Goal: Task Accomplishment & Management: Complete application form

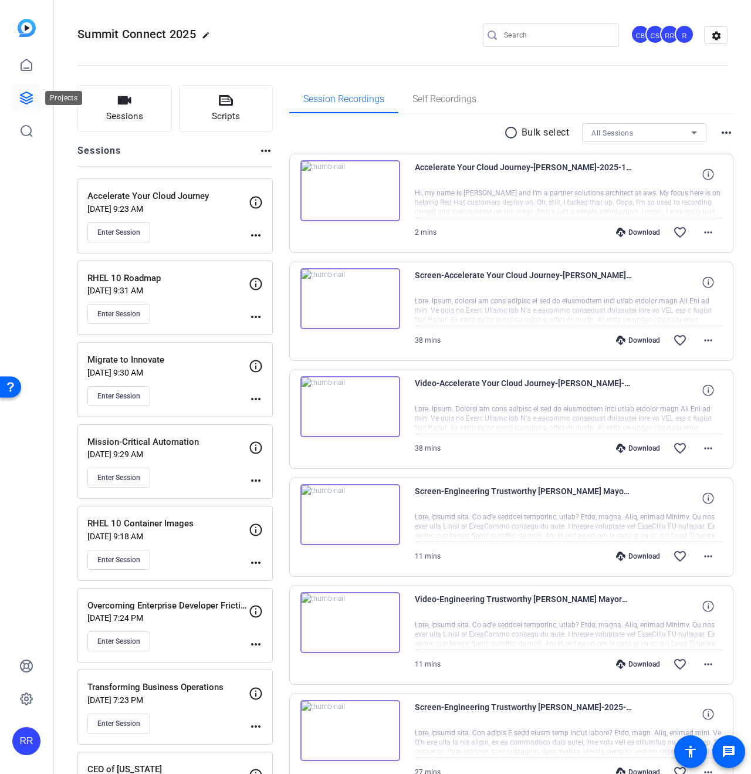
click at [33, 100] on link at bounding box center [26, 98] width 28 height 28
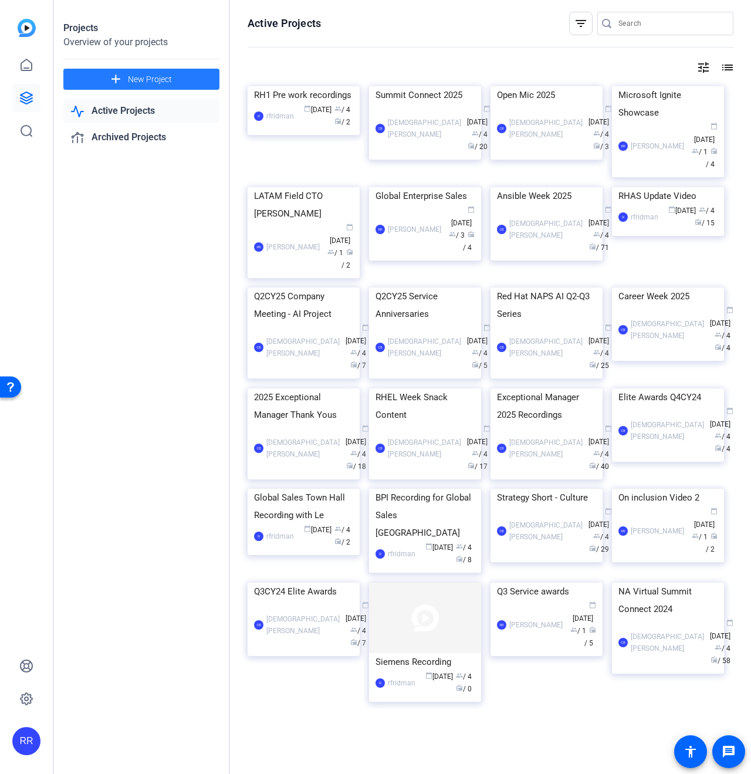
click at [129, 76] on span "New Project" at bounding box center [150, 79] width 44 height 12
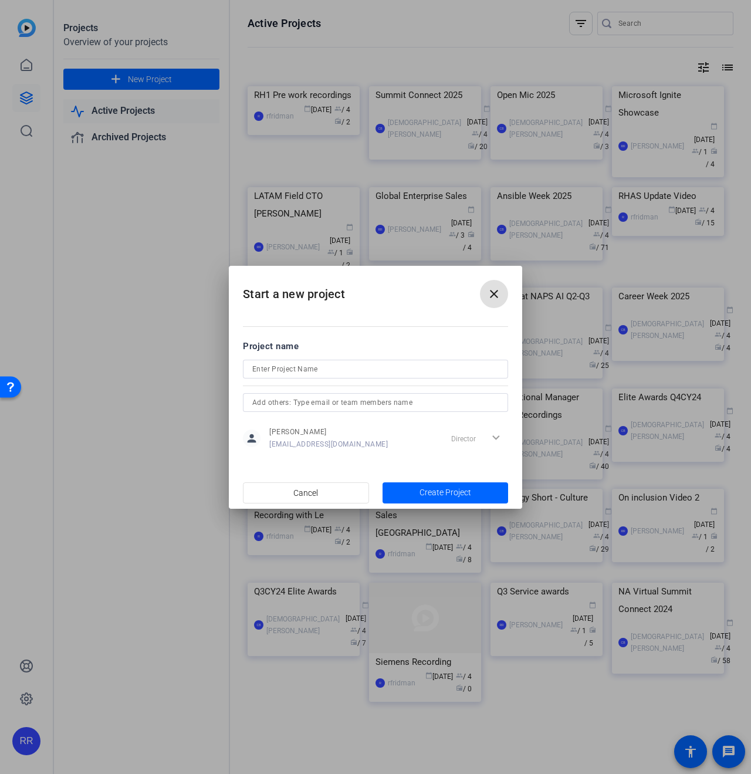
click at [493, 296] on mat-icon "close" at bounding box center [494, 294] width 14 height 14
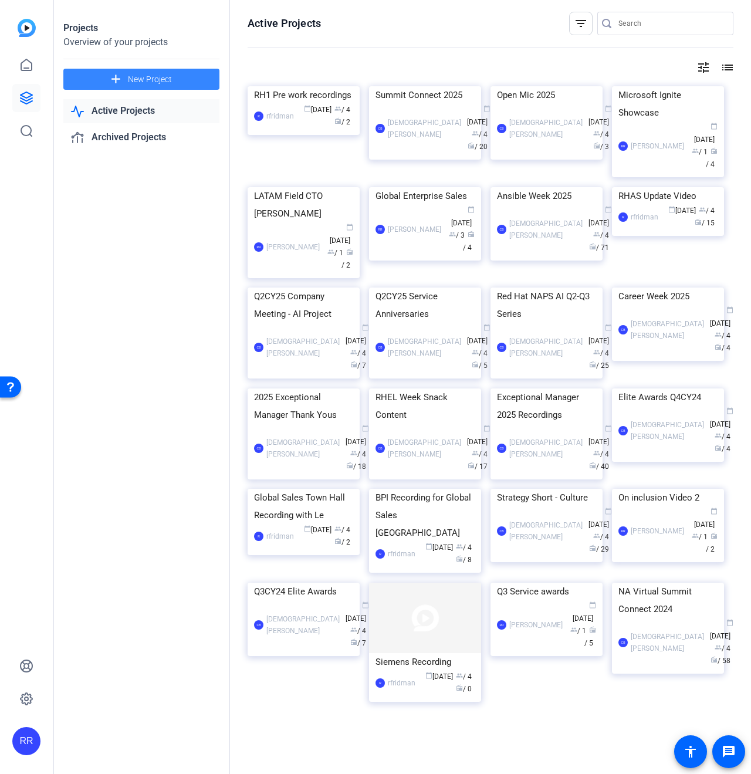
click at [121, 82] on mat-icon "add" at bounding box center [116, 79] width 15 height 15
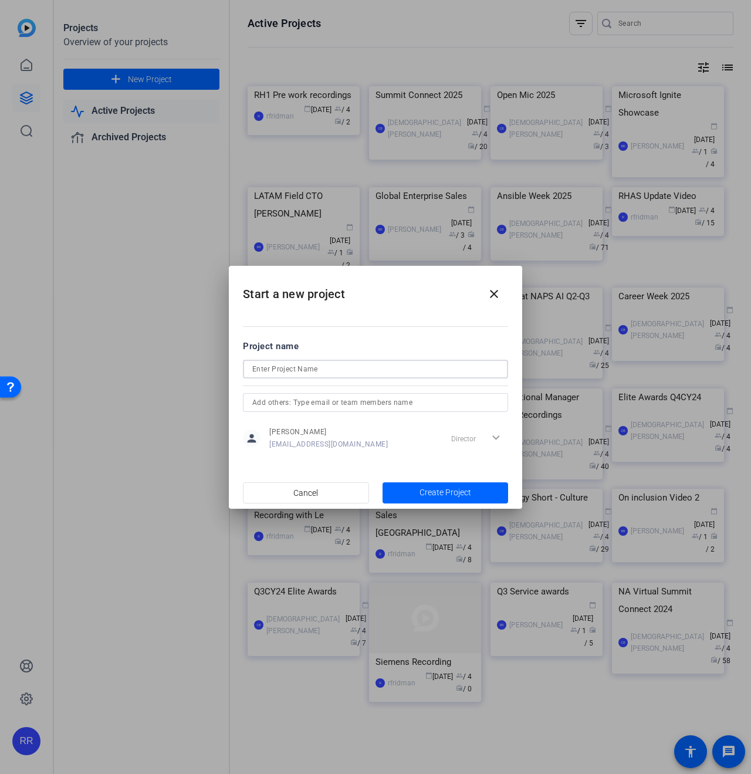
click at [268, 368] on input at bounding box center [375, 369] width 247 height 14
type input "Red Hat One [PERSON_NAME]"
click at [430, 500] on span "button" at bounding box center [446, 493] width 126 height 28
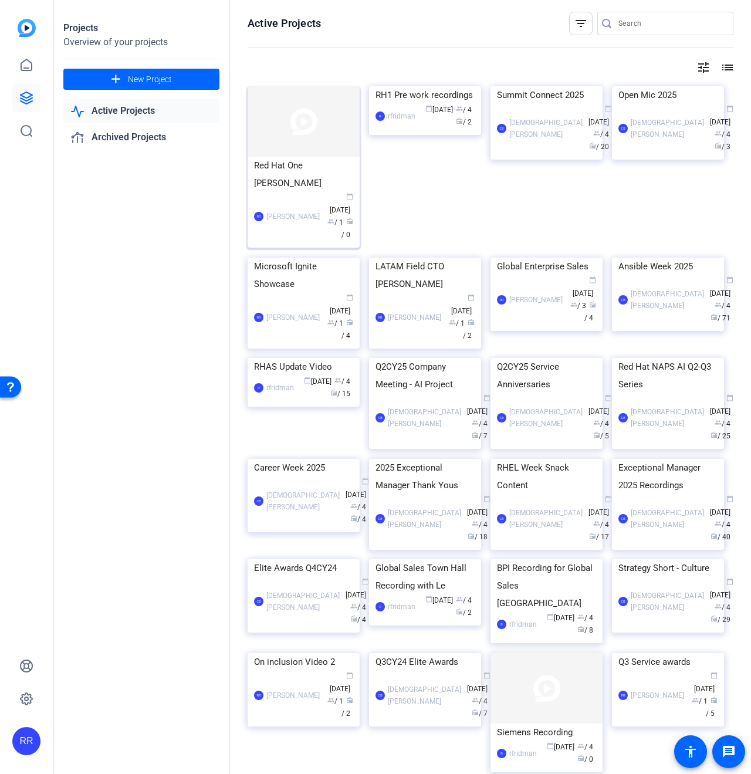
click at [272, 192] on div "RR [PERSON_NAME] calendar_today [DATE] group / 1 radio / 0" at bounding box center [303, 216] width 99 height 49
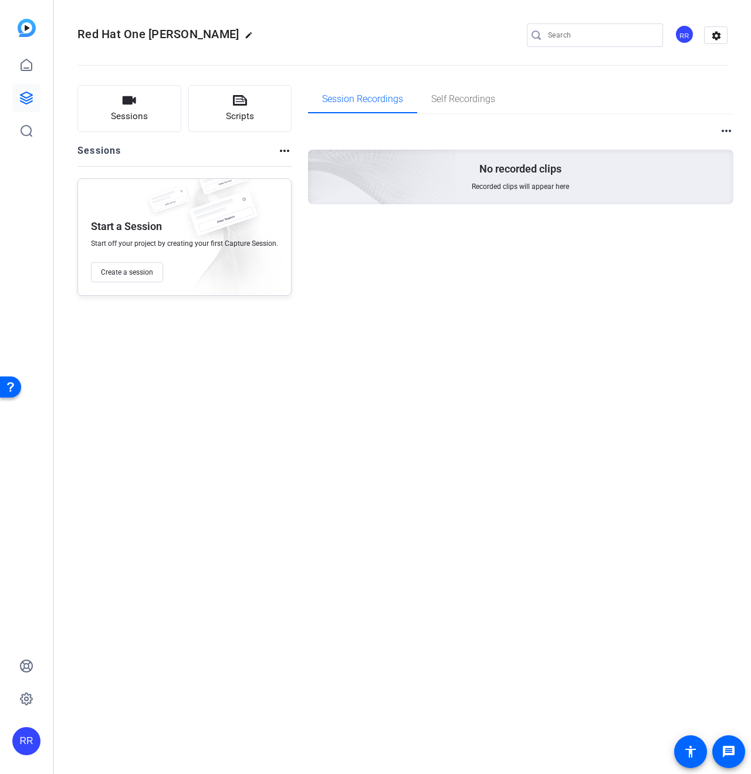
click at [245, 36] on mat-icon "edit" at bounding box center [252, 38] width 14 height 14
click at [145, 32] on input "Red Hat One [PERSON_NAME]" at bounding box center [125, 35] width 77 height 14
type input "Red Hat One 2026"
click at [153, 265] on button "Create a session" at bounding box center [127, 272] width 72 height 20
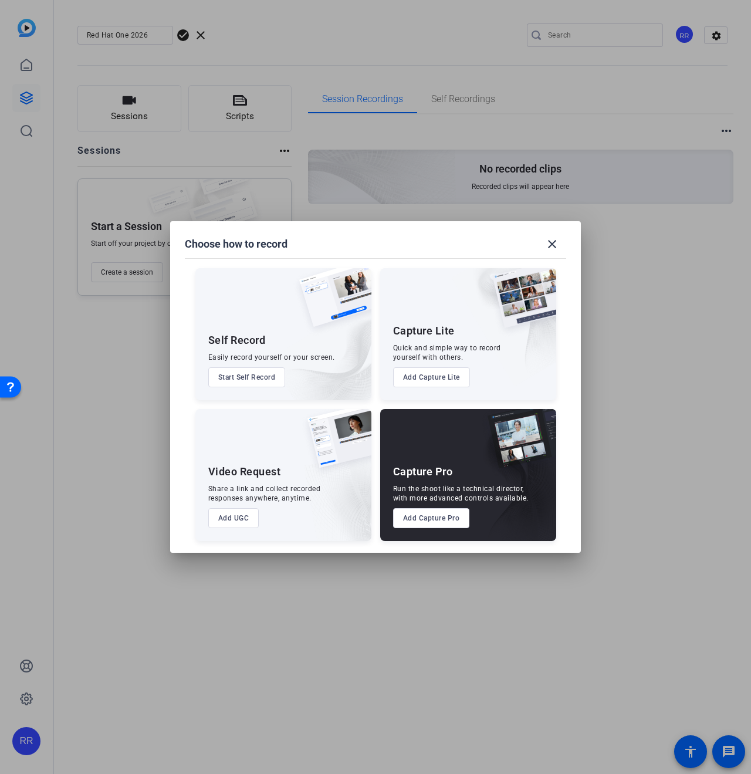
click at [439, 520] on button "Add Capture Pro" at bounding box center [431, 518] width 77 height 20
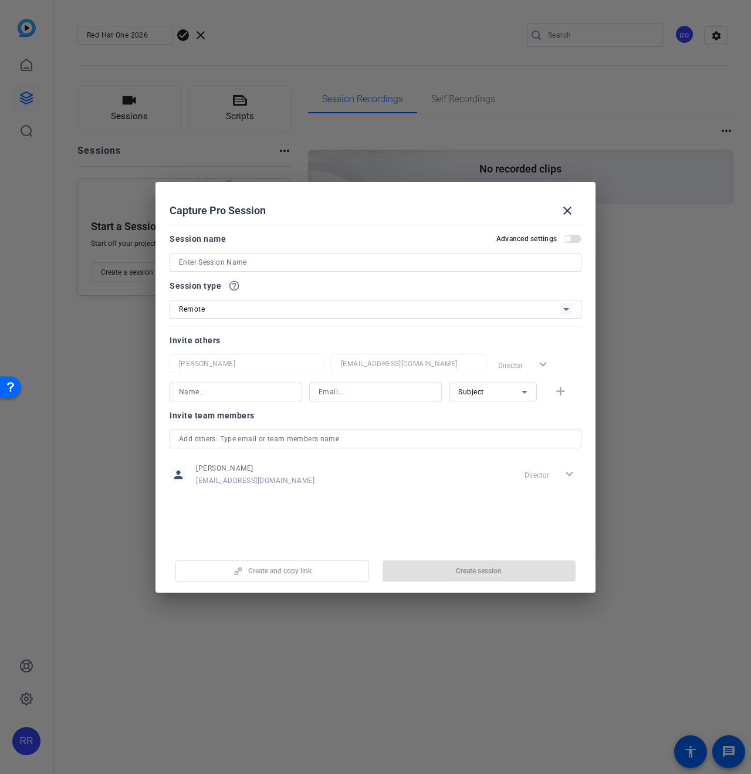
click at [281, 261] on input at bounding box center [375, 262] width 393 height 14
type input "[PERSON_NAME]"
click at [220, 395] on input at bounding box center [236, 392] width 114 height 14
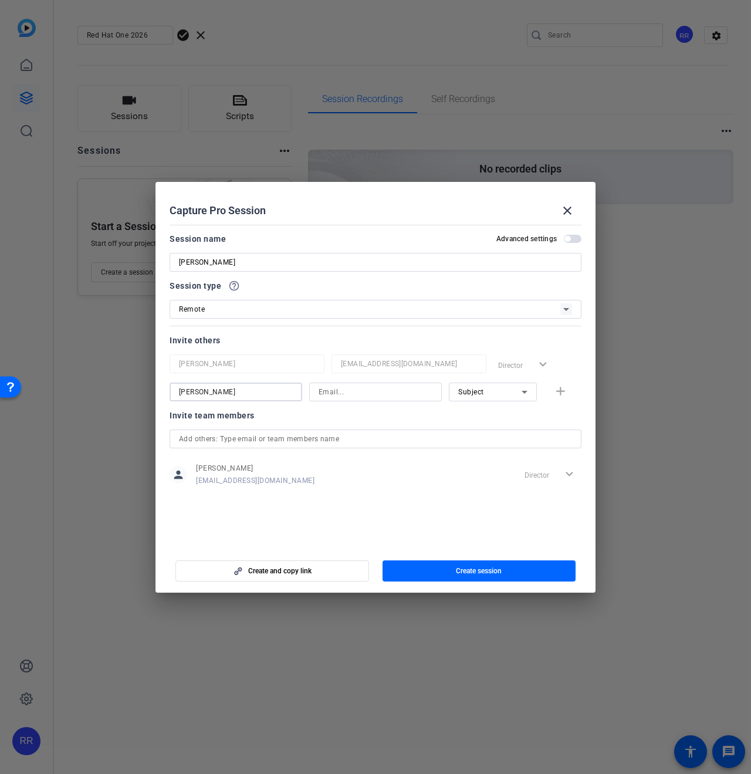
type input "[PERSON_NAME]"
click at [370, 396] on input at bounding box center [376, 392] width 114 height 14
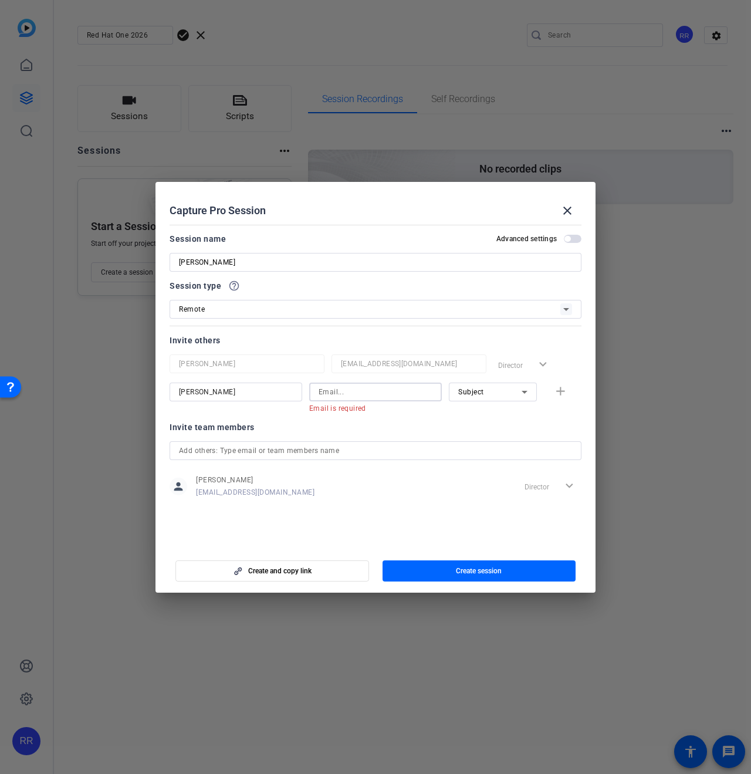
click at [349, 395] on input at bounding box center [376, 392] width 114 height 14
paste input "[EMAIL_ADDRESS][DOMAIN_NAME]"
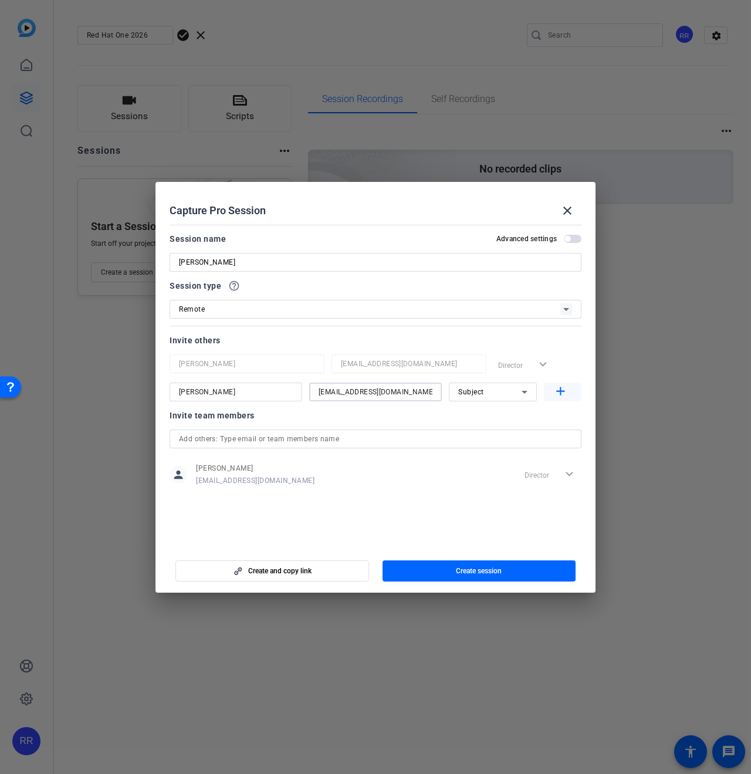
type input "[EMAIL_ADDRESS][DOMAIN_NAME]"
click at [557, 392] on mat-icon "add" at bounding box center [561, 392] width 15 height 15
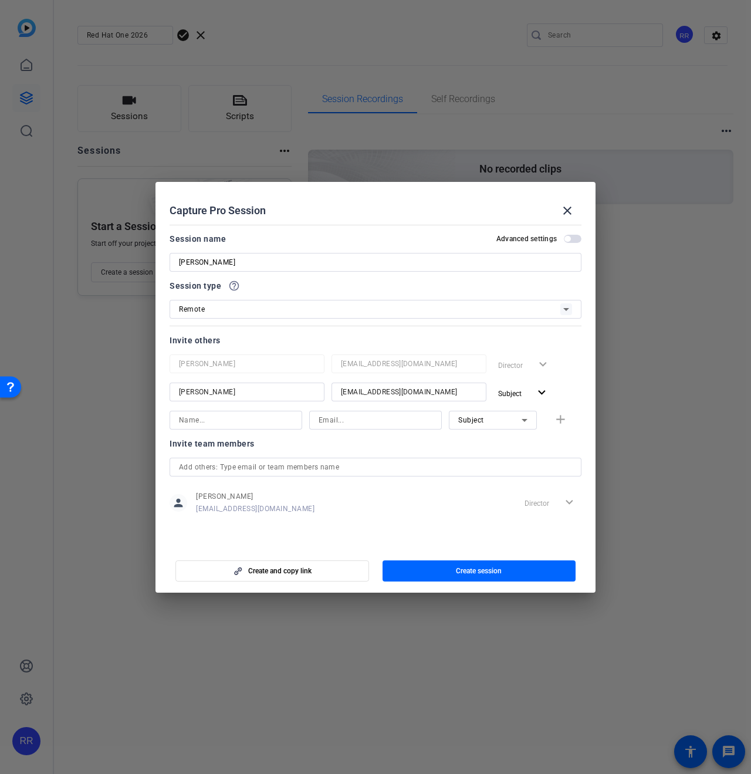
click at [510, 416] on div "Subject" at bounding box center [490, 420] width 63 height 15
click at [474, 464] on span "Watcher" at bounding box center [473, 462] width 28 height 14
click at [246, 421] on input at bounding box center [236, 420] width 114 height 14
type input "[PERSON_NAME]"
click at [358, 419] on input at bounding box center [376, 420] width 114 height 14
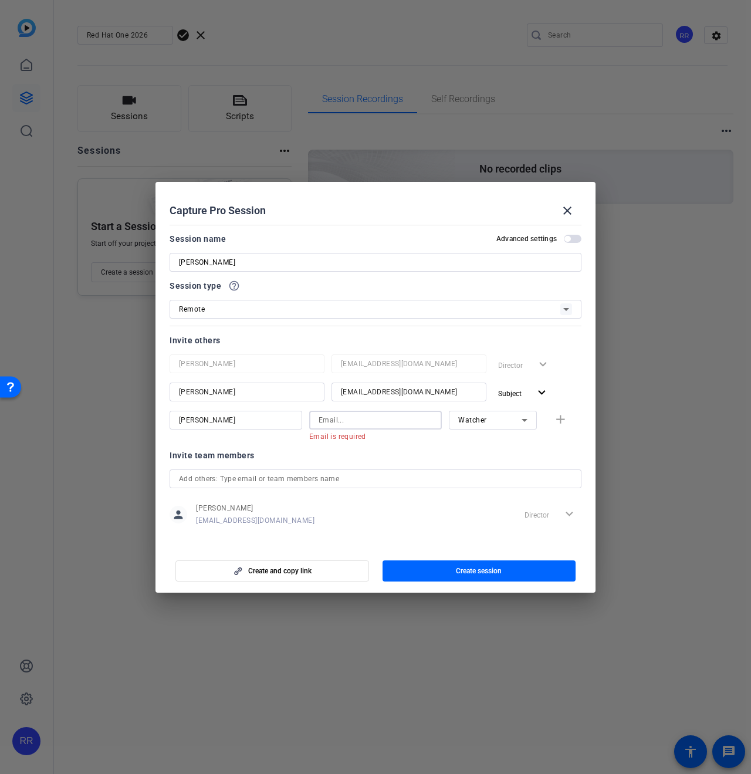
click at [394, 421] on input at bounding box center [376, 420] width 114 height 14
paste input "[EMAIL_ADDRESS][DOMAIN_NAME]"
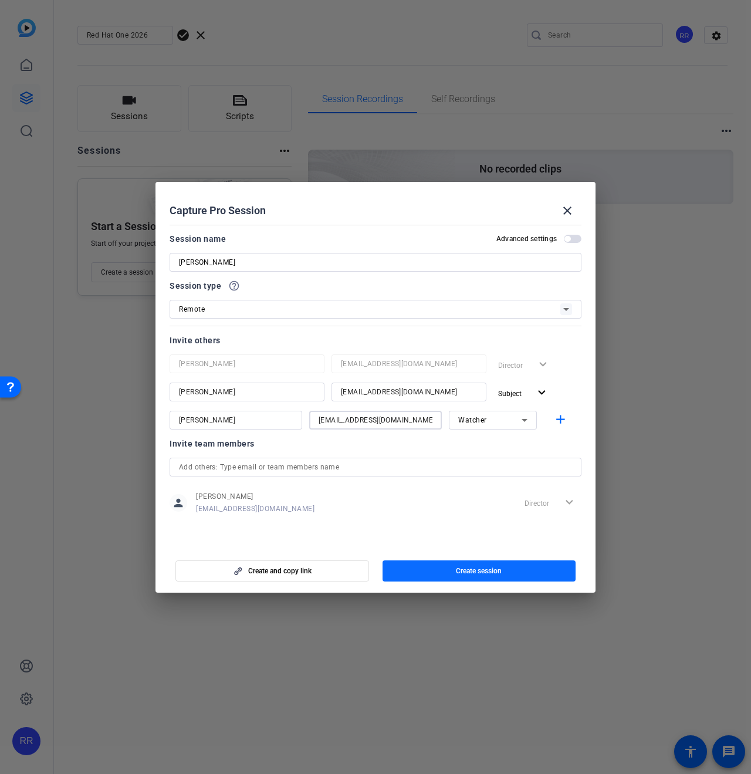
type input "[EMAIL_ADDRESS][DOMAIN_NAME]"
click at [438, 567] on span "button" at bounding box center [480, 571] width 194 height 28
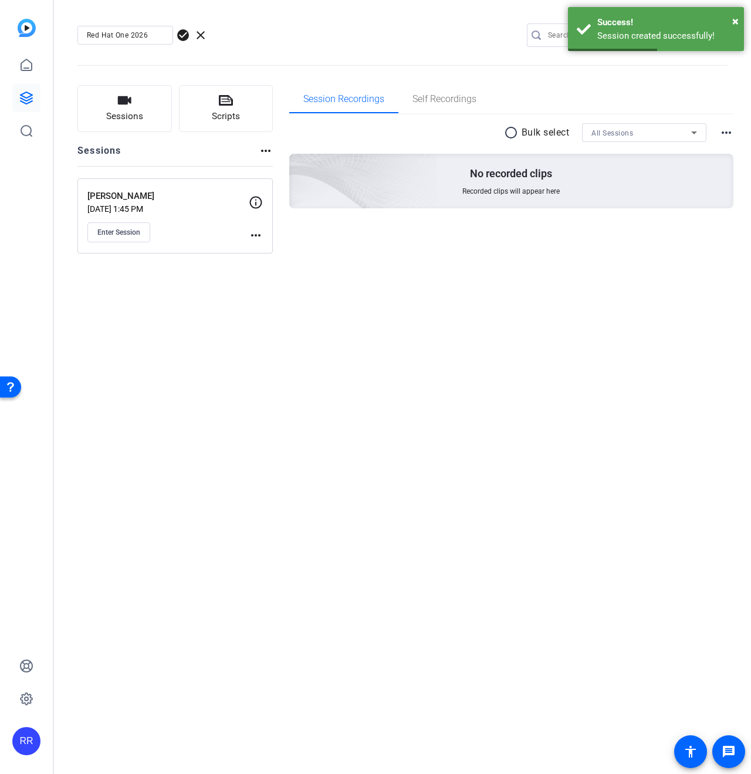
click at [256, 238] on mat-icon "more_horiz" at bounding box center [256, 235] width 14 height 14
click at [252, 253] on button "Edit Session" at bounding box center [285, 251] width 72 height 15
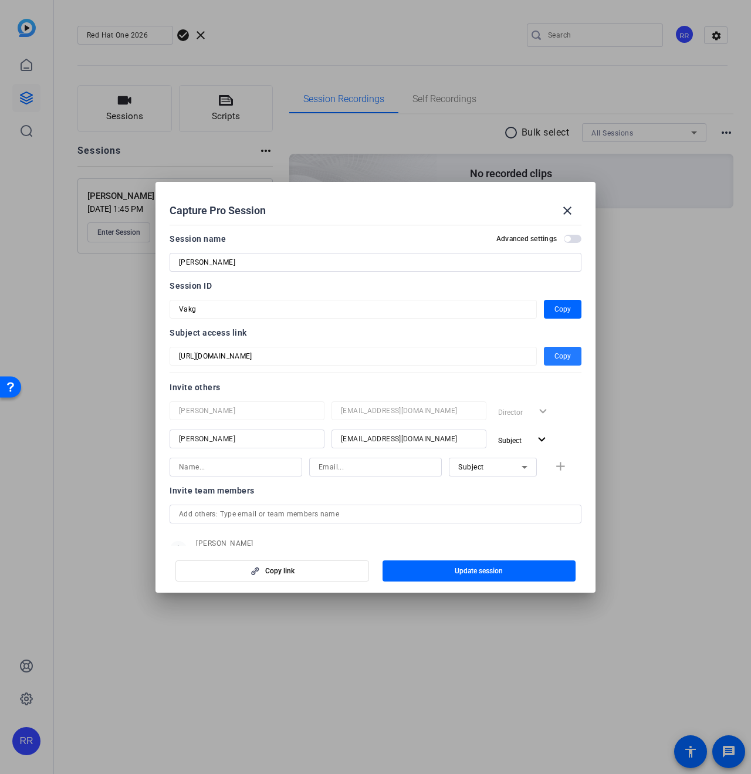
click at [567, 356] on span "button" at bounding box center [563, 356] width 38 height 28
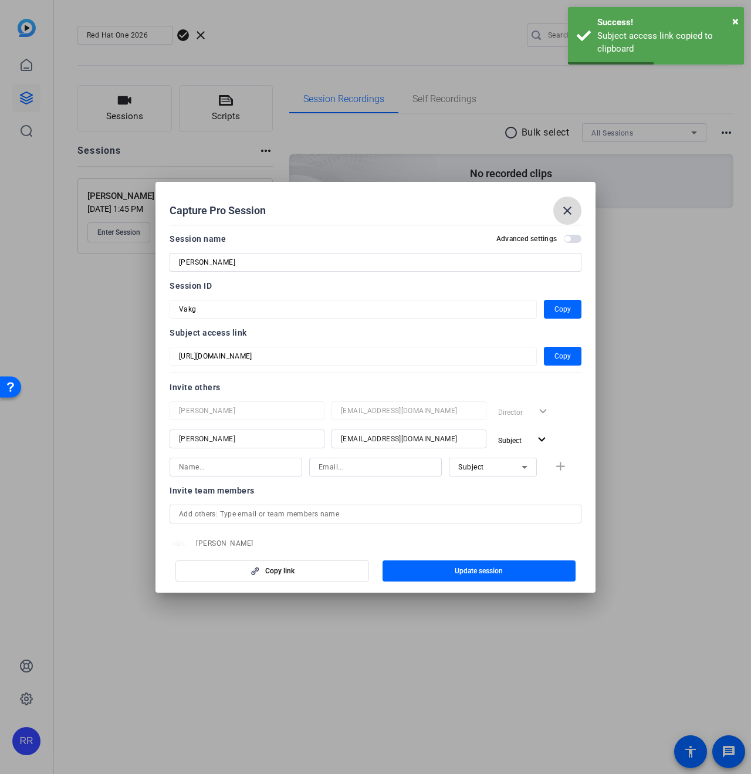
click at [567, 208] on mat-icon "close" at bounding box center [568, 211] width 14 height 14
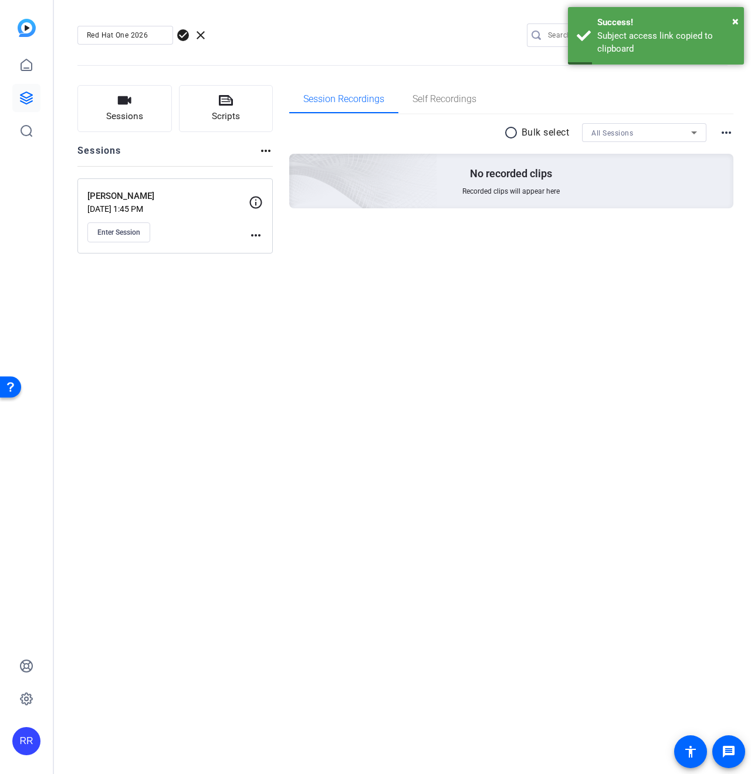
click at [247, 232] on div "Enter Session" at bounding box center [167, 233] width 161 height 20
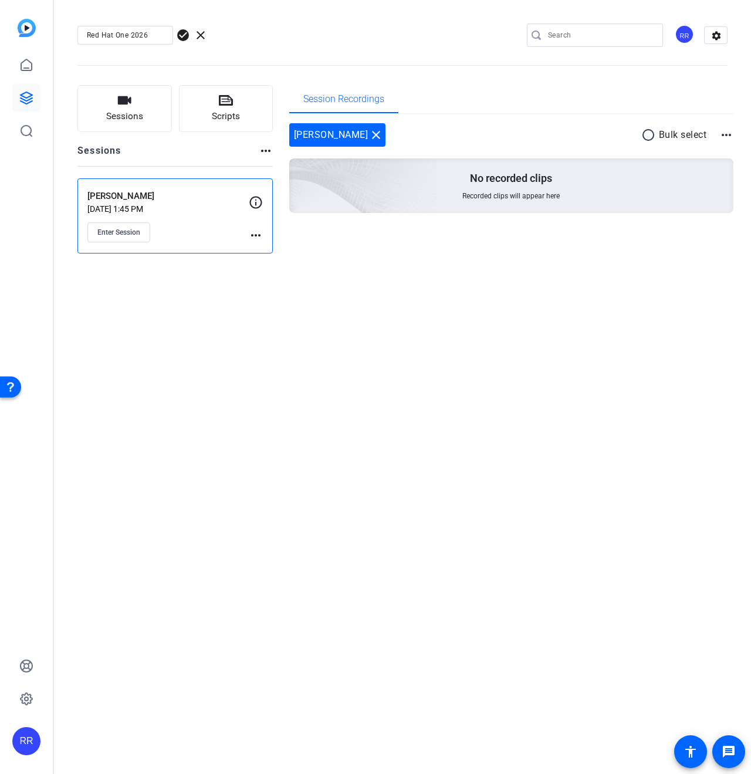
click at [258, 237] on mat-icon "more_horiz" at bounding box center [256, 235] width 14 height 14
click at [269, 258] on span "Edit Session" at bounding box center [284, 252] width 53 height 14
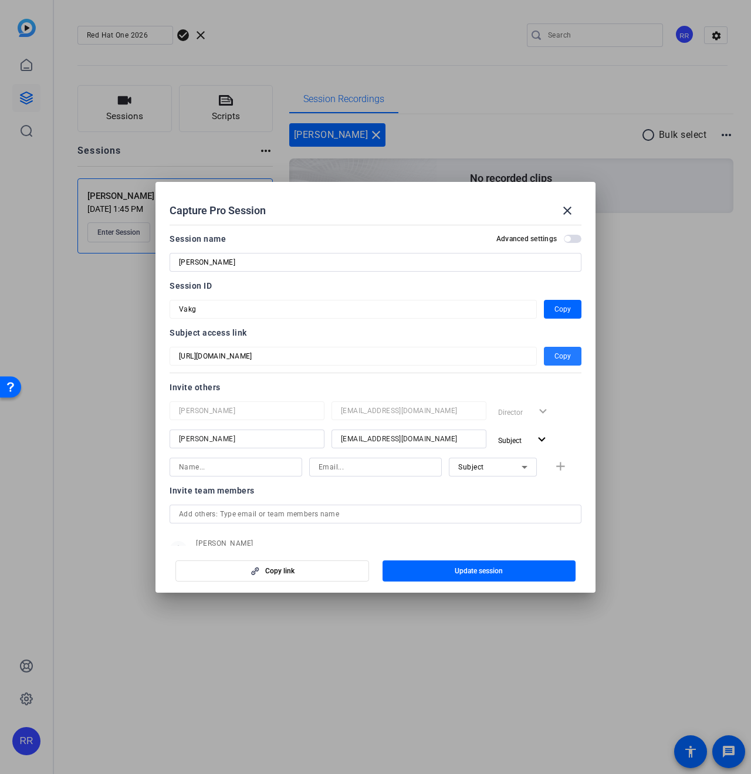
click at [555, 352] on span "Copy" at bounding box center [563, 356] width 16 height 14
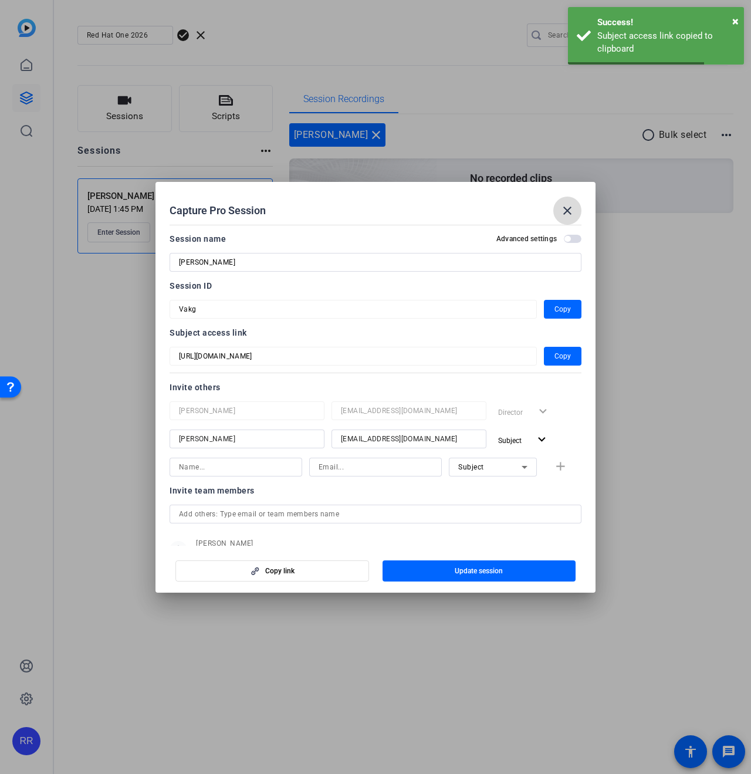
click at [565, 219] on span at bounding box center [568, 211] width 28 height 28
